Goal: Information Seeking & Learning: Get advice/opinions

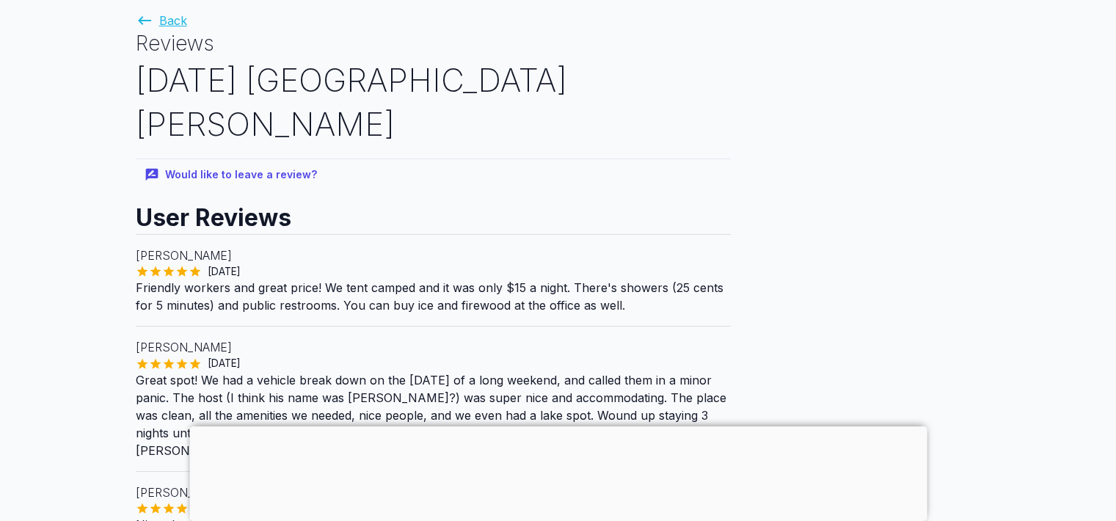
click at [170, 16] on link "Back" at bounding box center [161, 20] width 51 height 15
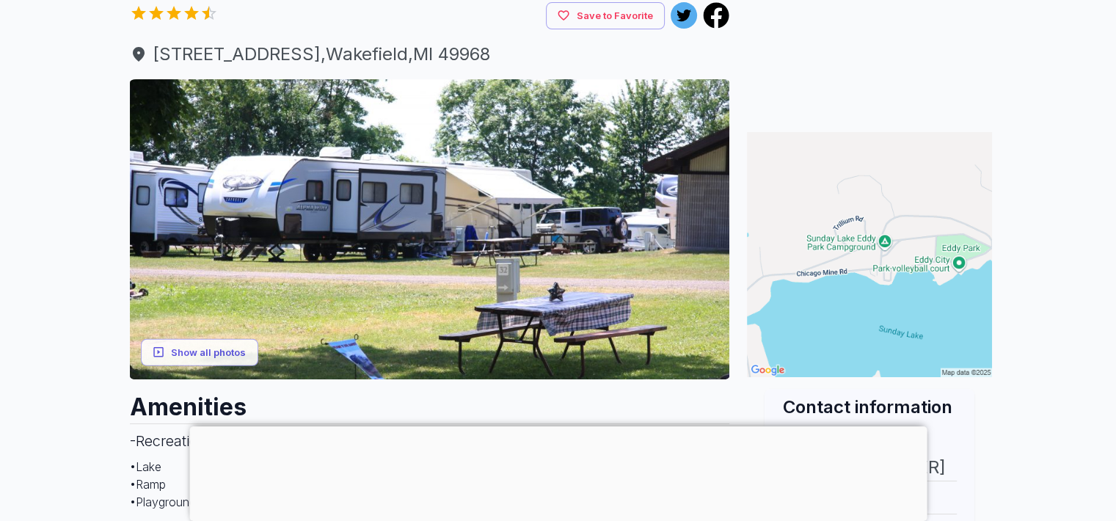
scroll to position [238, 0]
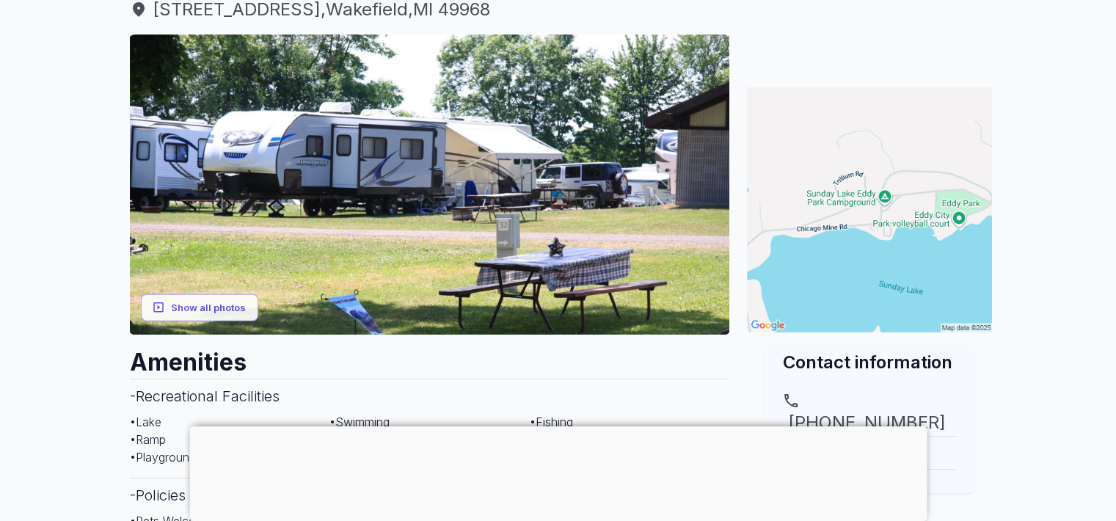
click at [552, 426] on div at bounding box center [557, 426] width 737 height 0
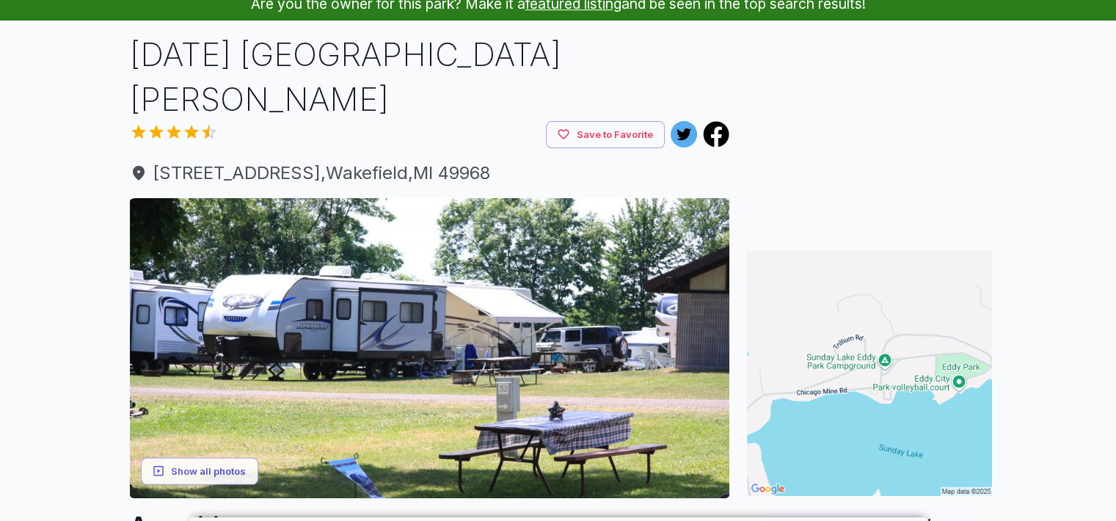
scroll to position [0, 0]
